Goal: Information Seeking & Learning: Learn about a topic

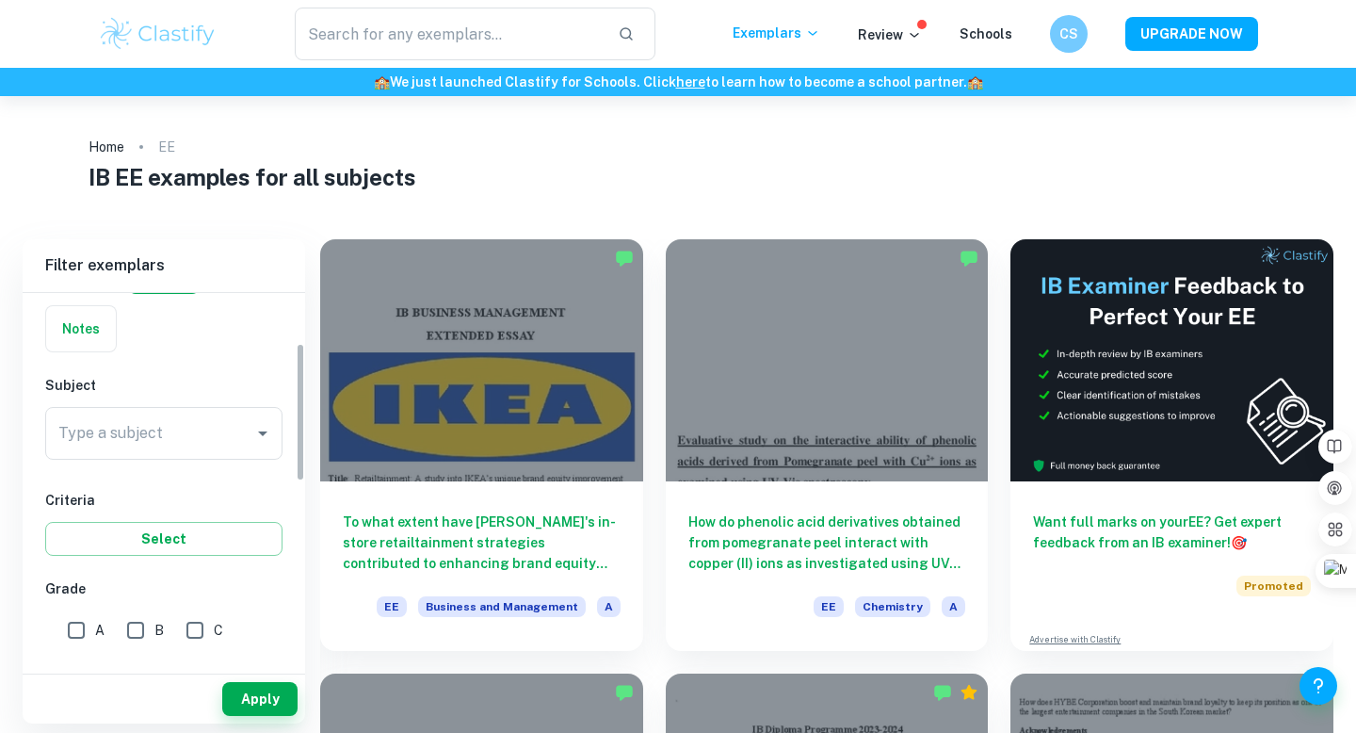
scroll to position [136, 0]
click at [129, 441] on input "Type a subject" at bounding box center [150, 432] width 192 height 36
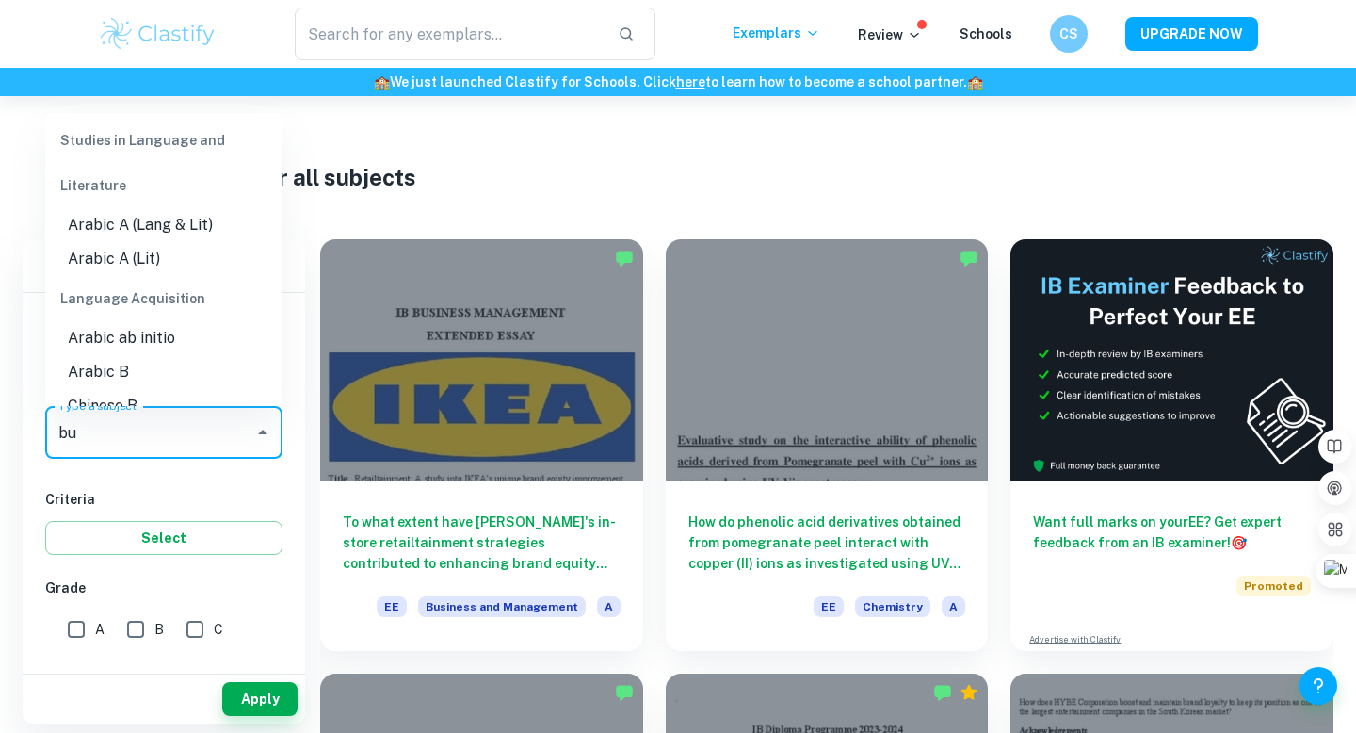
scroll to position [0, 0]
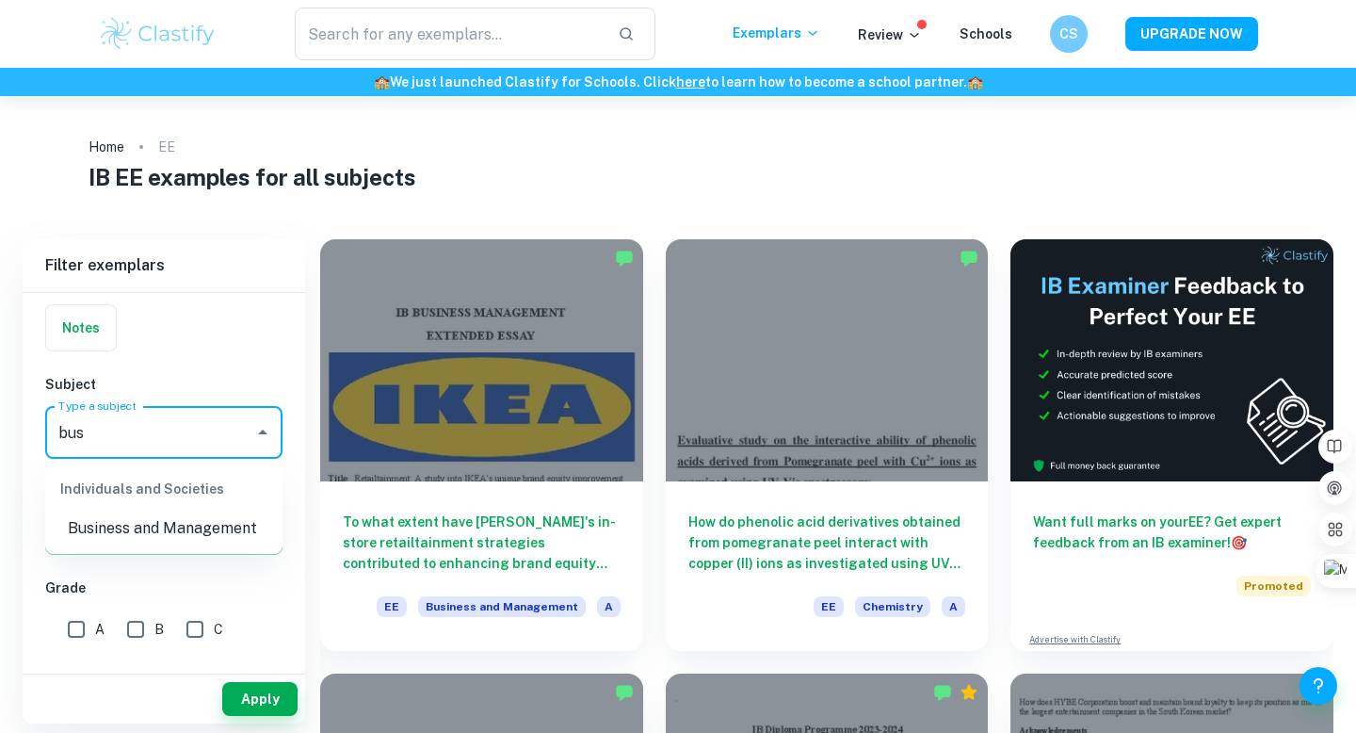
click at [150, 523] on li "Business and Management" at bounding box center [163, 528] width 237 height 34
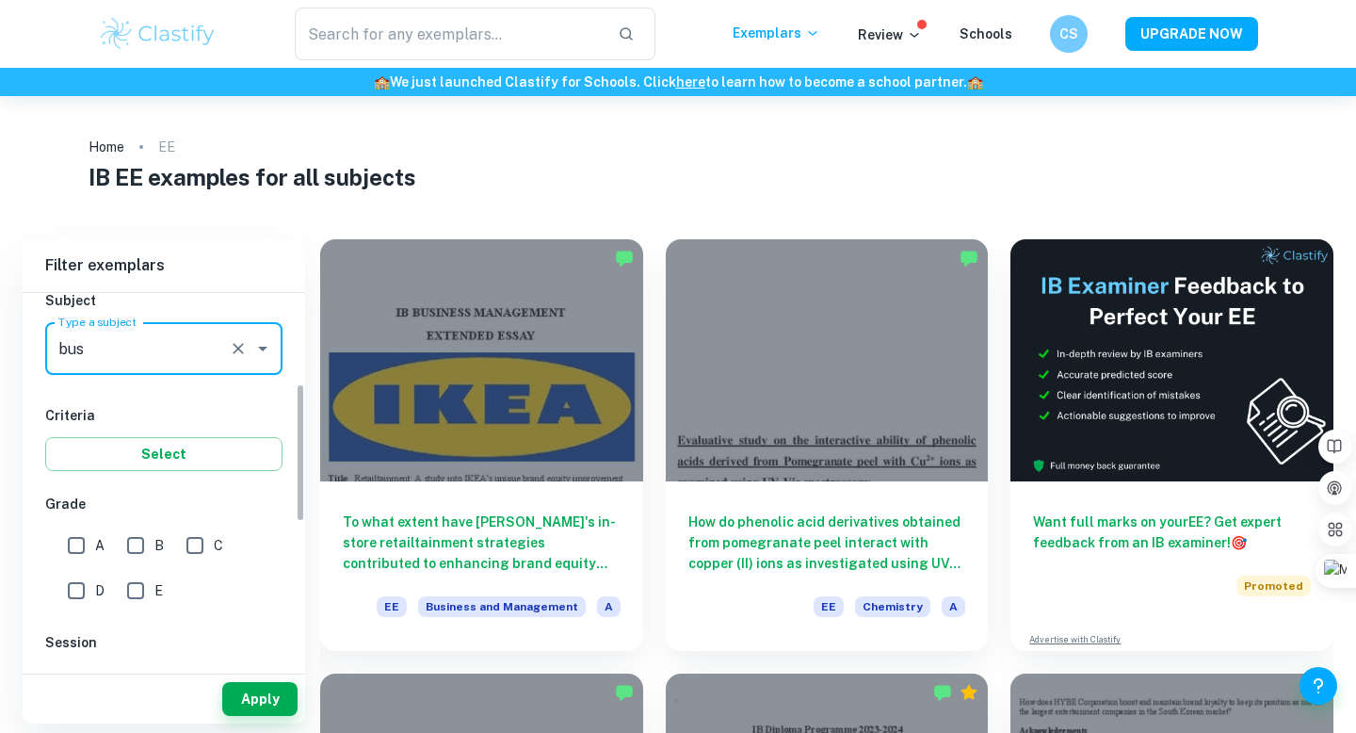
scroll to position [247, 0]
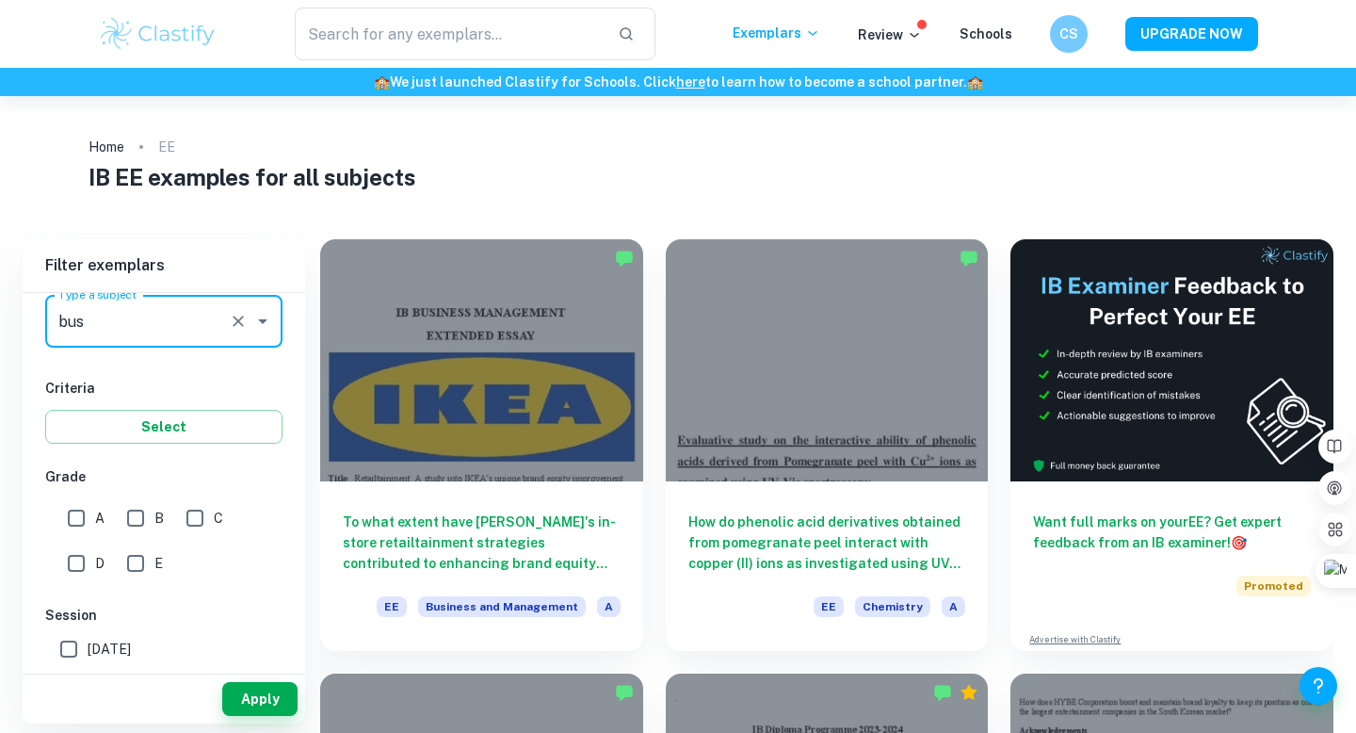
type input "Business and Management"
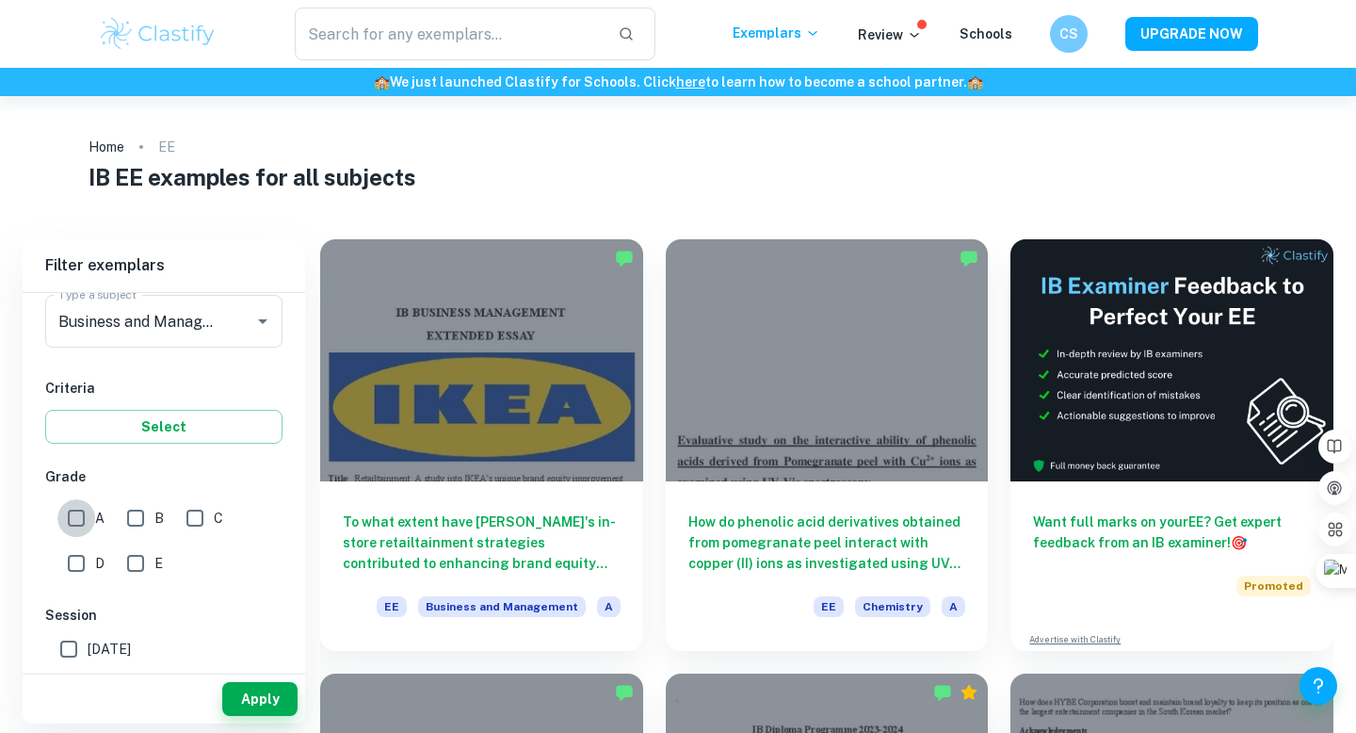
click at [81, 514] on input "A" at bounding box center [76, 518] width 38 height 38
checkbox input "true"
click at [257, 685] on button "Apply" at bounding box center [259, 699] width 75 height 34
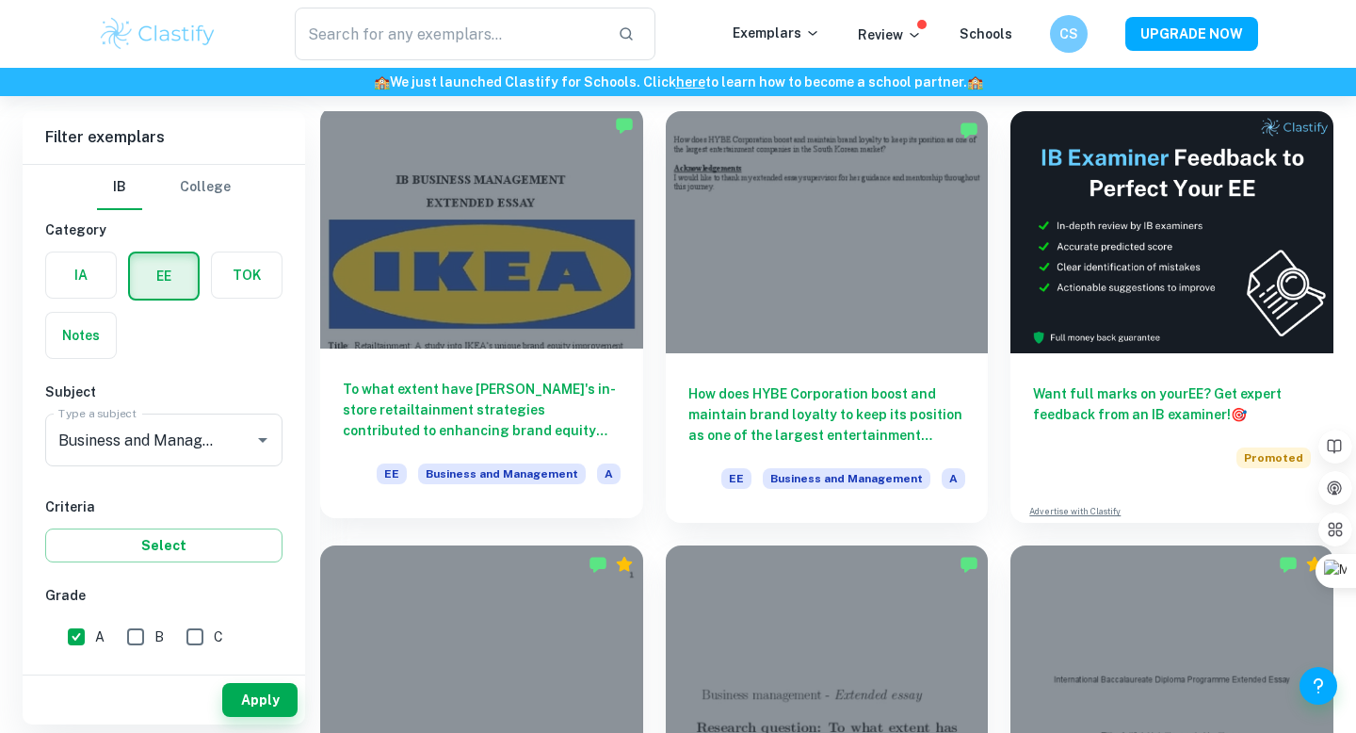
scroll to position [131, 0]
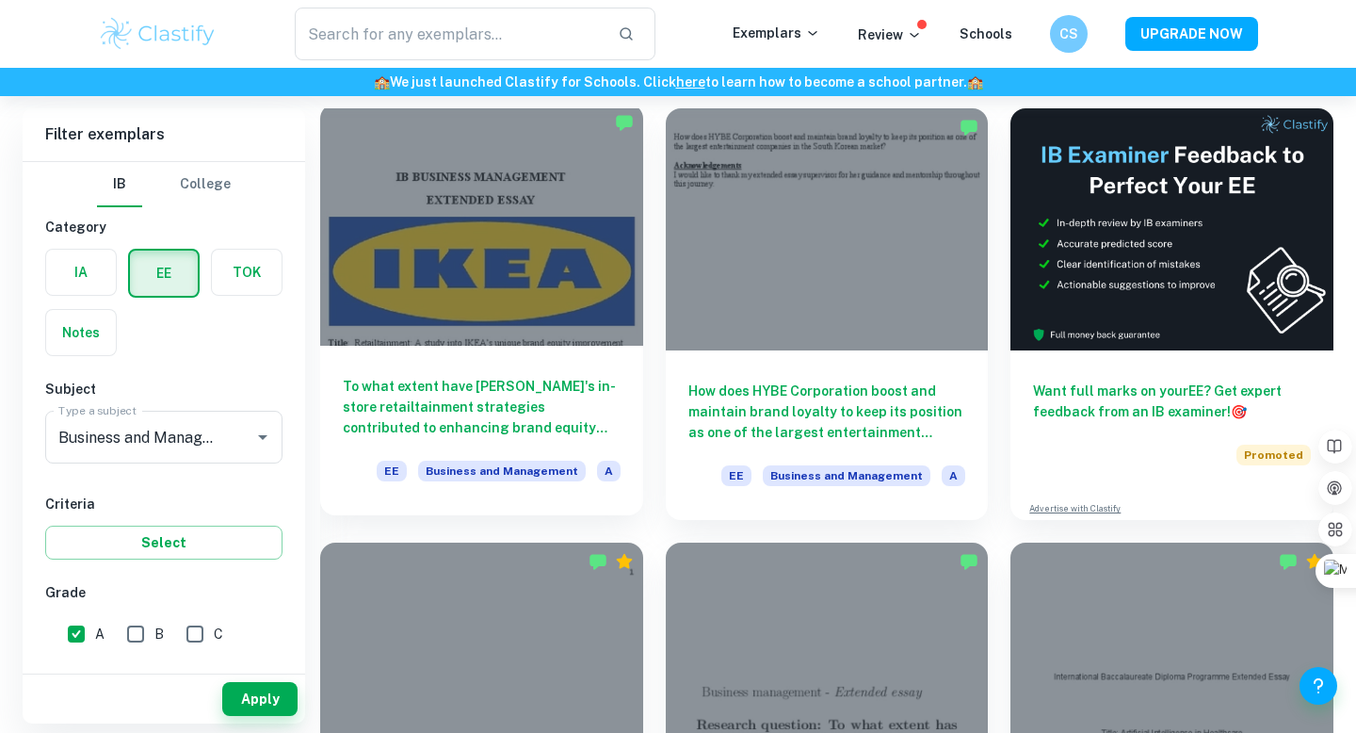
click at [443, 224] on div at bounding box center [481, 225] width 323 height 242
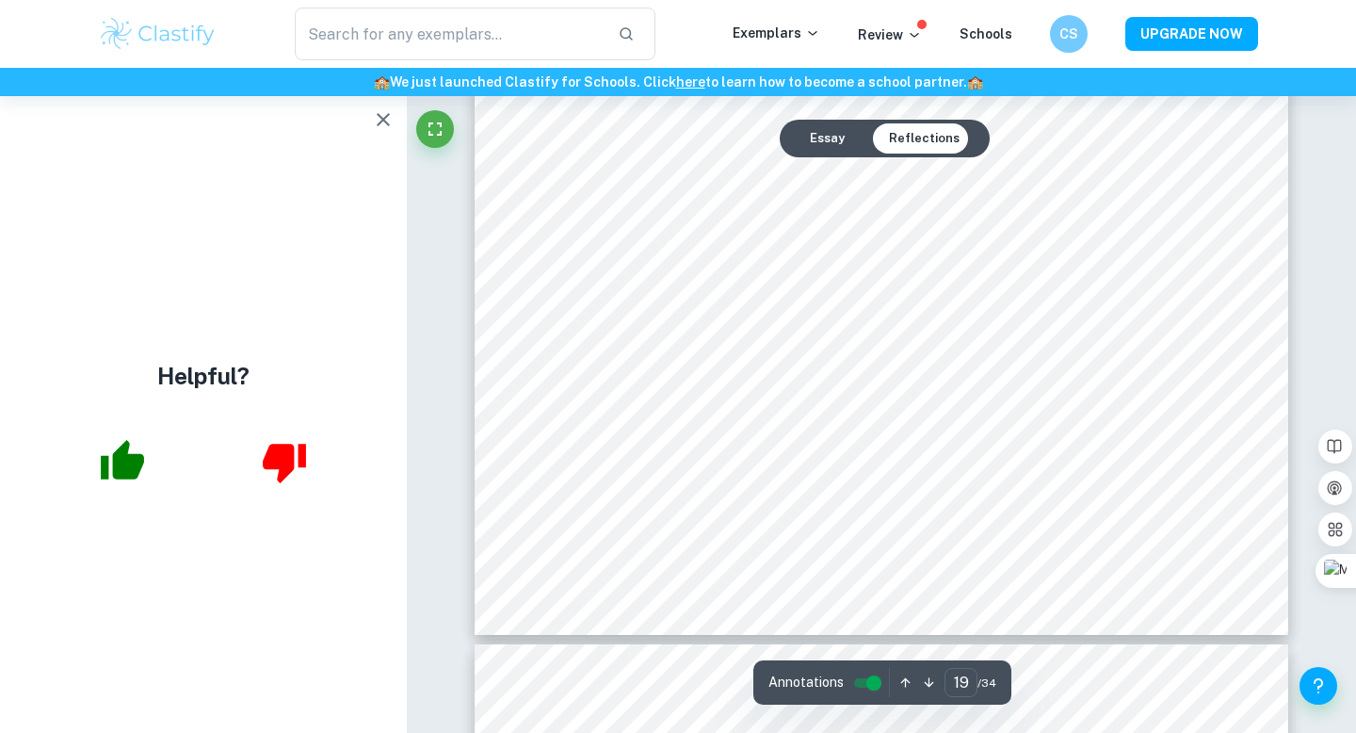
scroll to position [22010, 0]
type input "30"
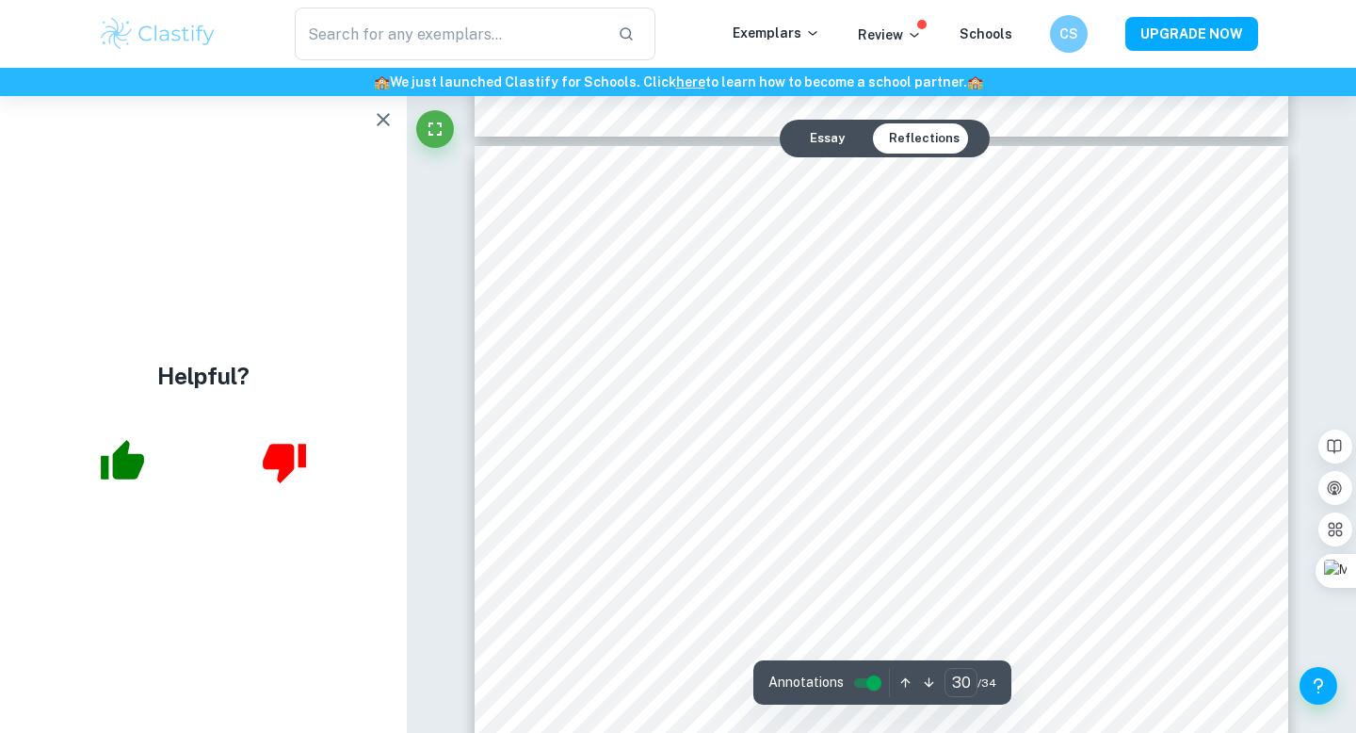
scroll to position [34323, 0]
